Goal: Navigation & Orientation: Find specific page/section

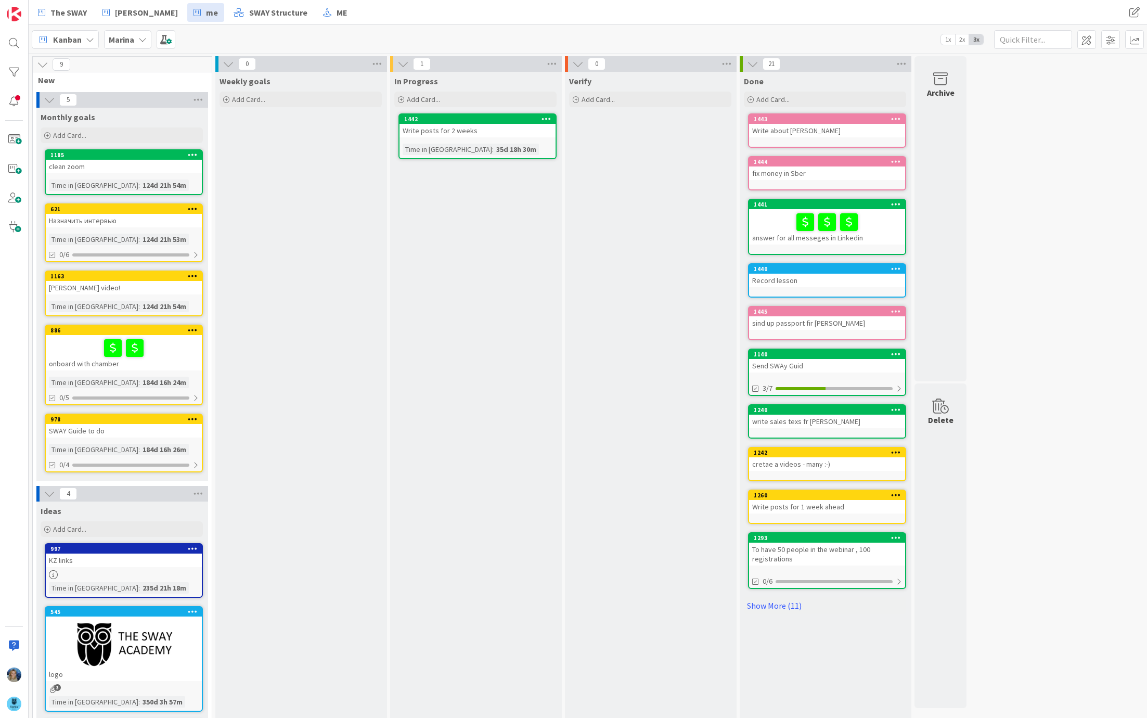
click at [131, 40] on b "Marina" at bounding box center [121, 39] width 25 height 10
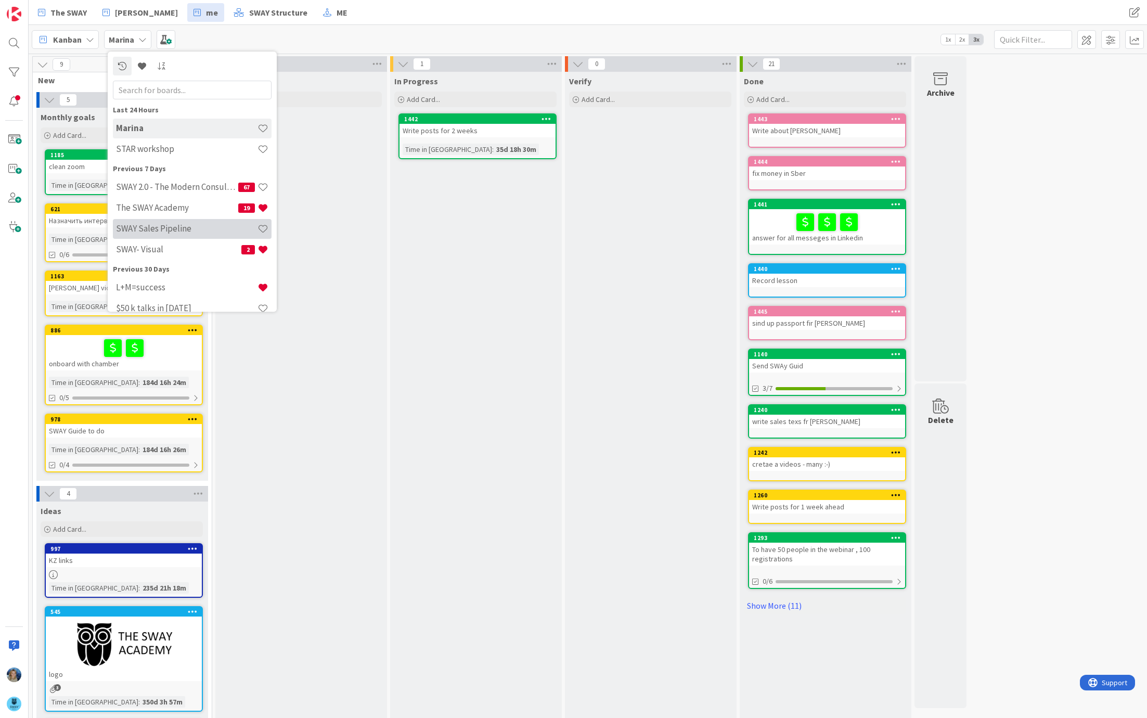
scroll to position [20, 0]
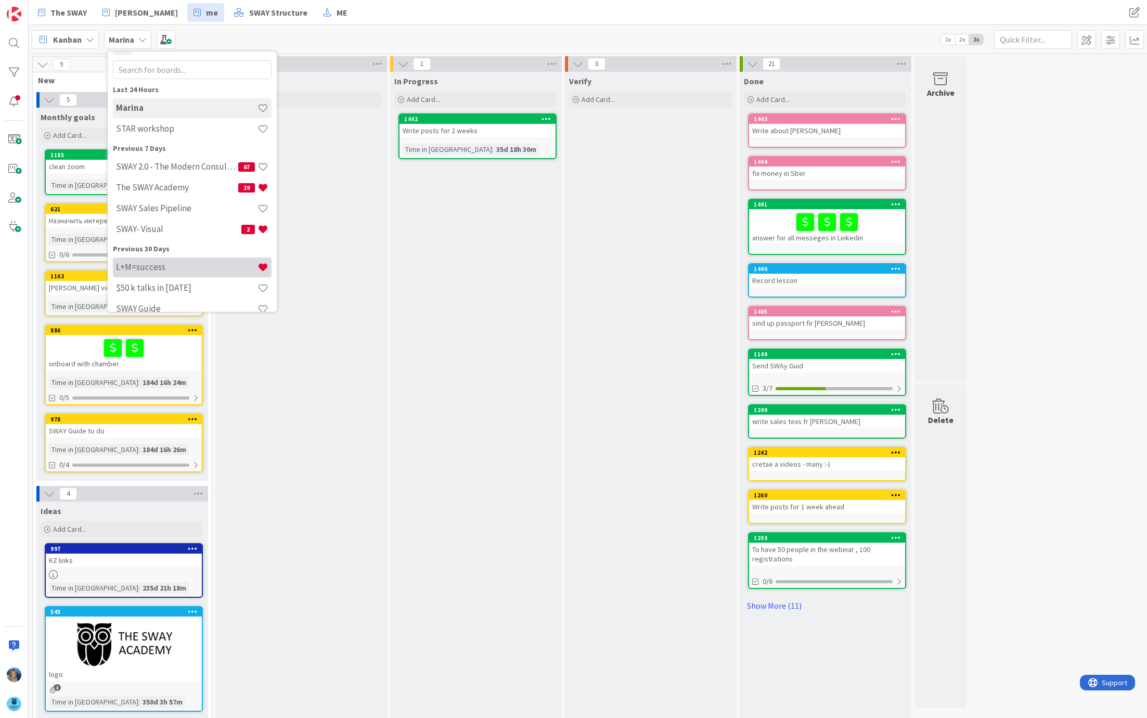
click at [173, 268] on h4 "L+M=success" at bounding box center [186, 267] width 141 height 10
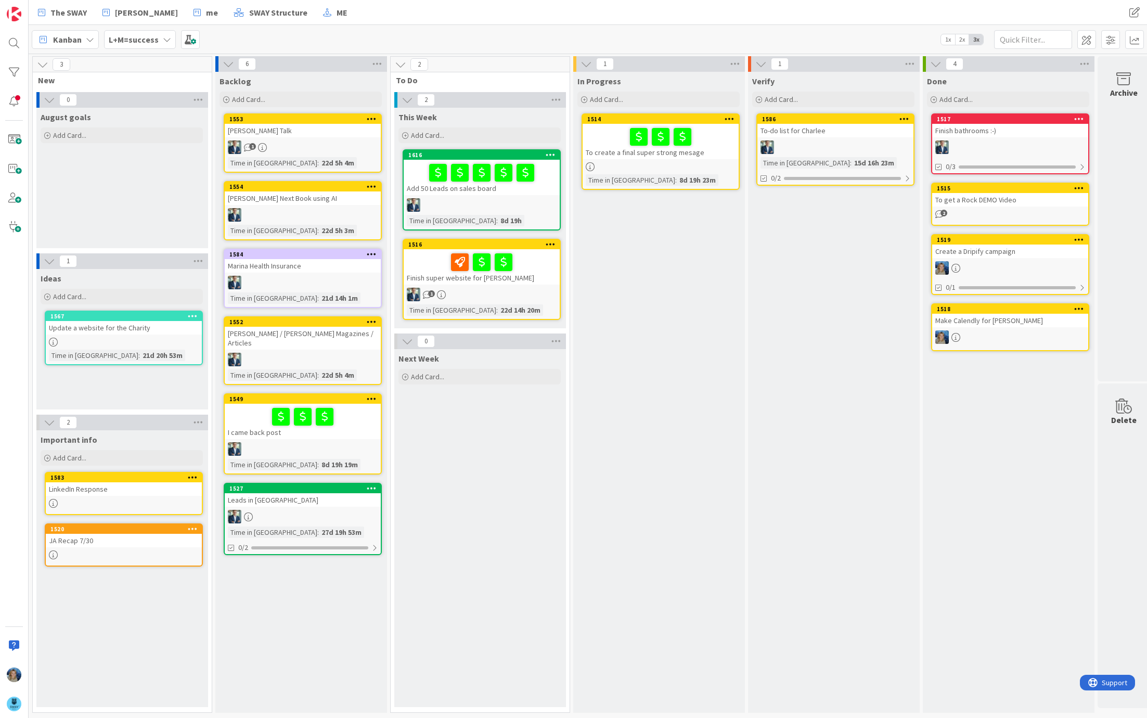
click at [536, 285] on link "1516 Finish super website for [PERSON_NAME] 1 Time in [GEOGRAPHIC_DATA] : 22d 1…" at bounding box center [481, 279] width 158 height 81
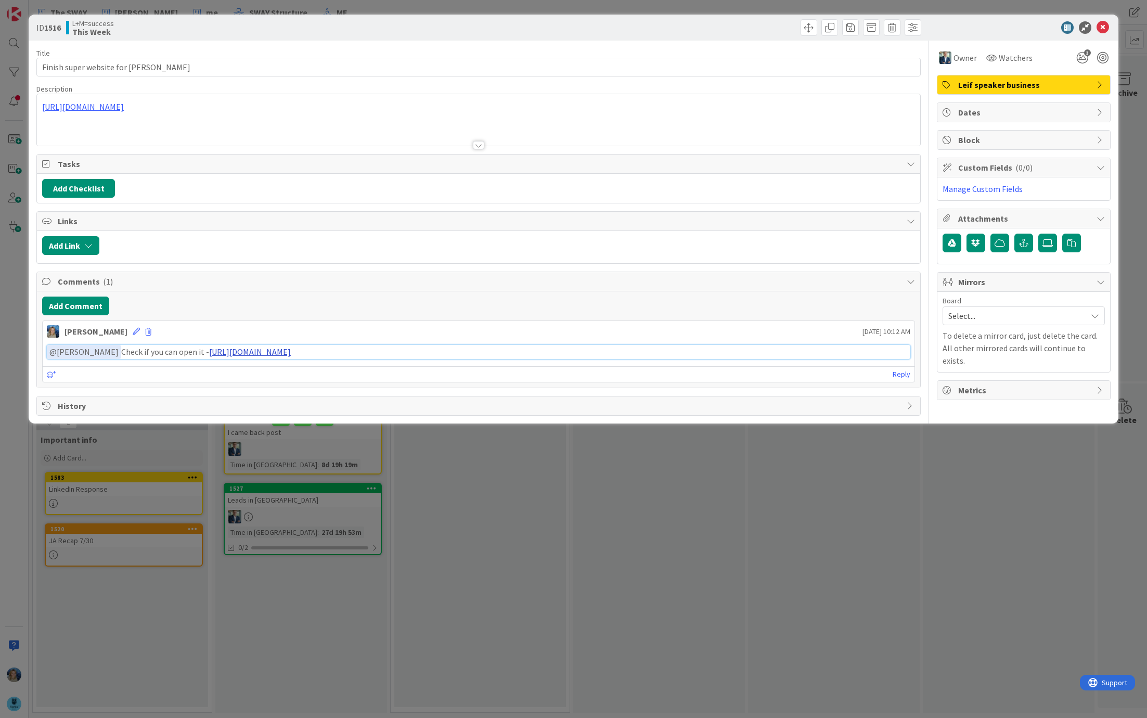
click at [291, 348] on link "[URL][DOMAIN_NAME]" at bounding box center [250, 351] width 82 height 10
click at [446, 461] on div "ID 1516 L+M=success This Week Title 29 / 128 Finish super website for [PERSON_N…" at bounding box center [573, 359] width 1147 height 718
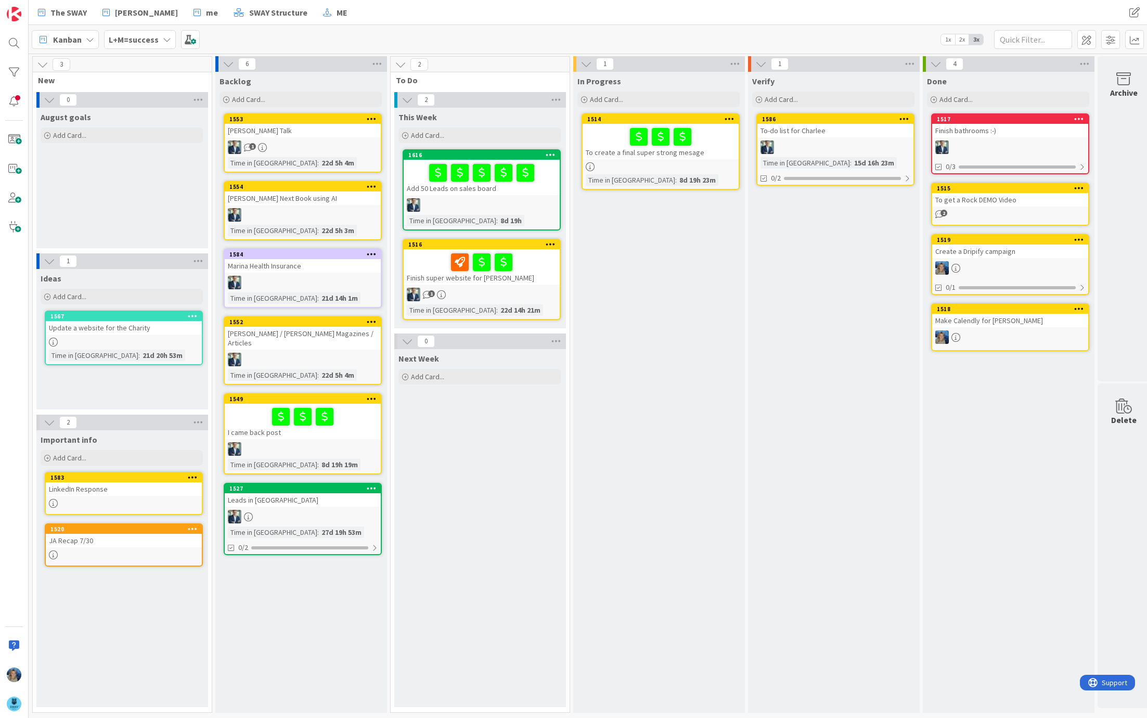
click at [163, 39] on icon at bounding box center [167, 39] width 8 height 8
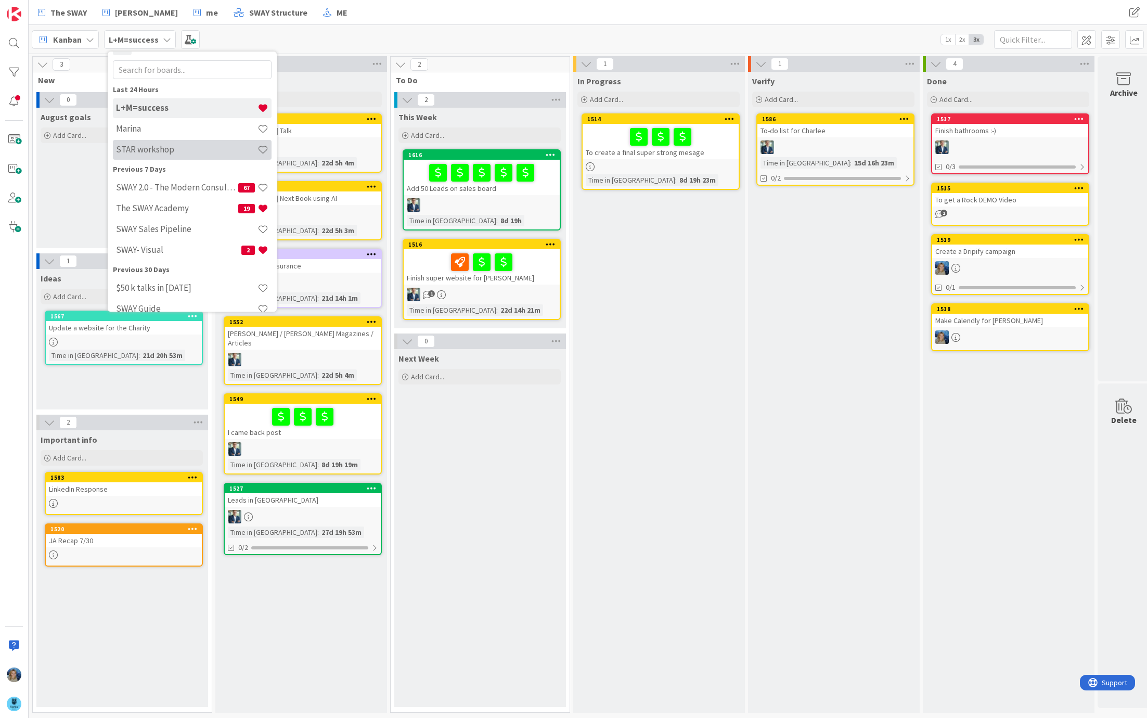
click at [181, 146] on h4 "STAR workshop" at bounding box center [186, 150] width 141 height 10
